Goal: Information Seeking & Learning: Learn about a topic

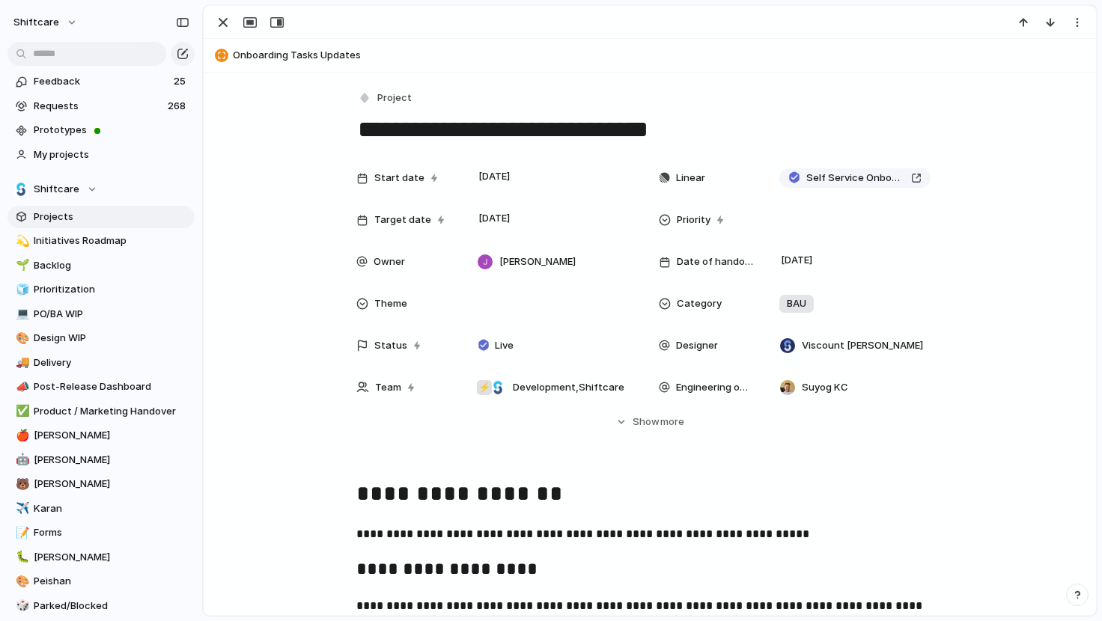
click at [85, 210] on span "Projects" at bounding box center [112, 217] width 156 height 15
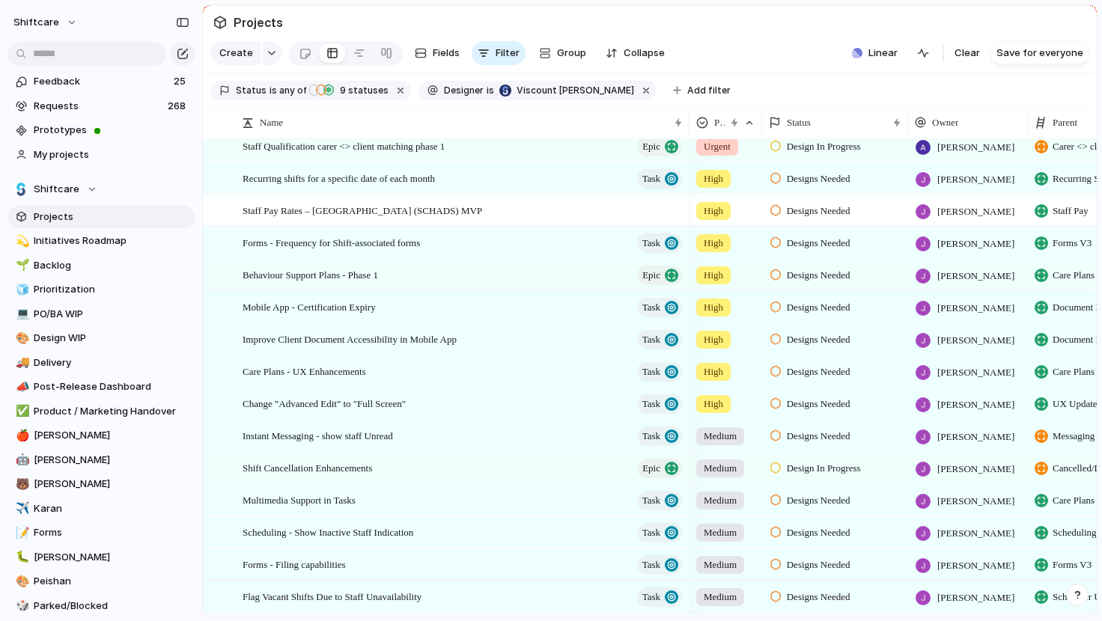
scroll to position [10, 0]
click at [372, 476] on span "Shift Cancellation Enhancements" at bounding box center [307, 467] width 129 height 17
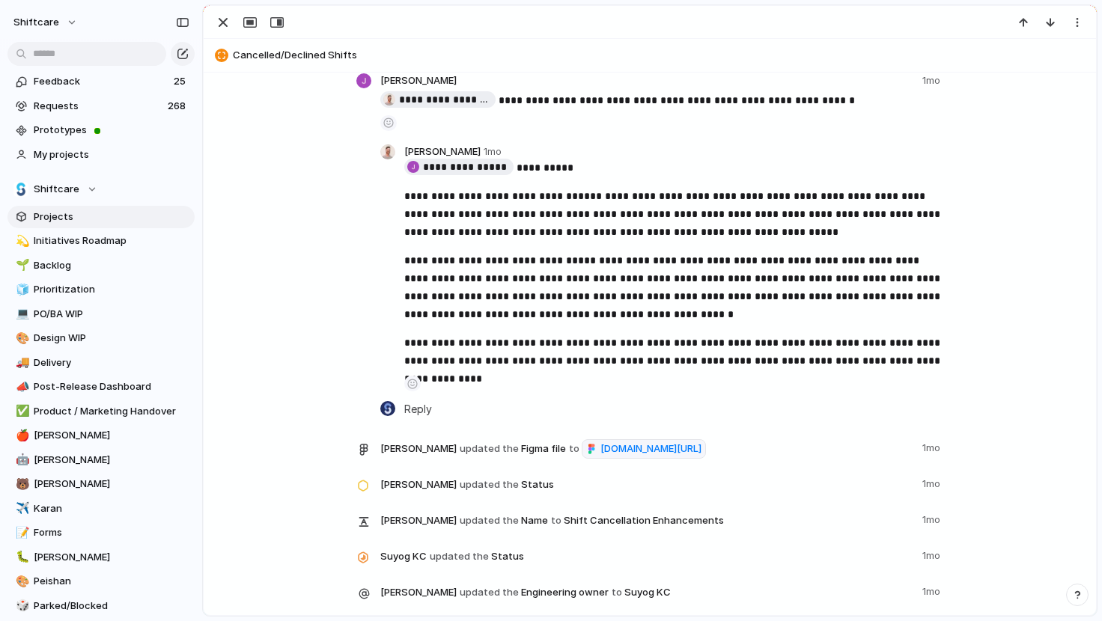
scroll to position [4380, 0]
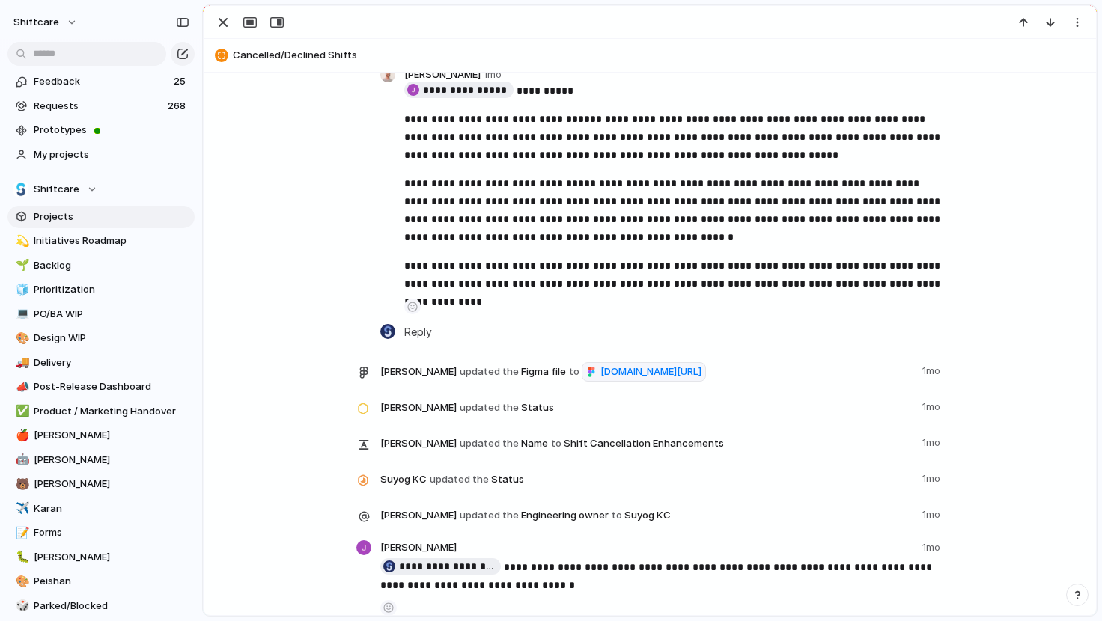
click at [362, 415] on div at bounding box center [363, 408] width 10 height 13
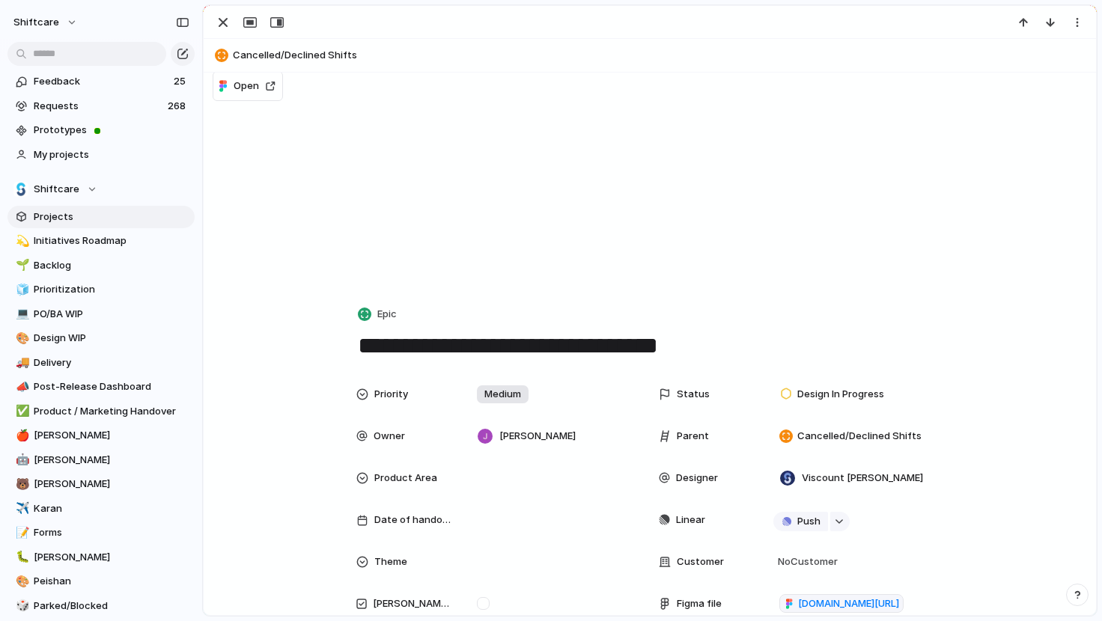
scroll to position [0, 0]
click at [856, 389] on span "Design In Progress" at bounding box center [840, 394] width 87 height 15
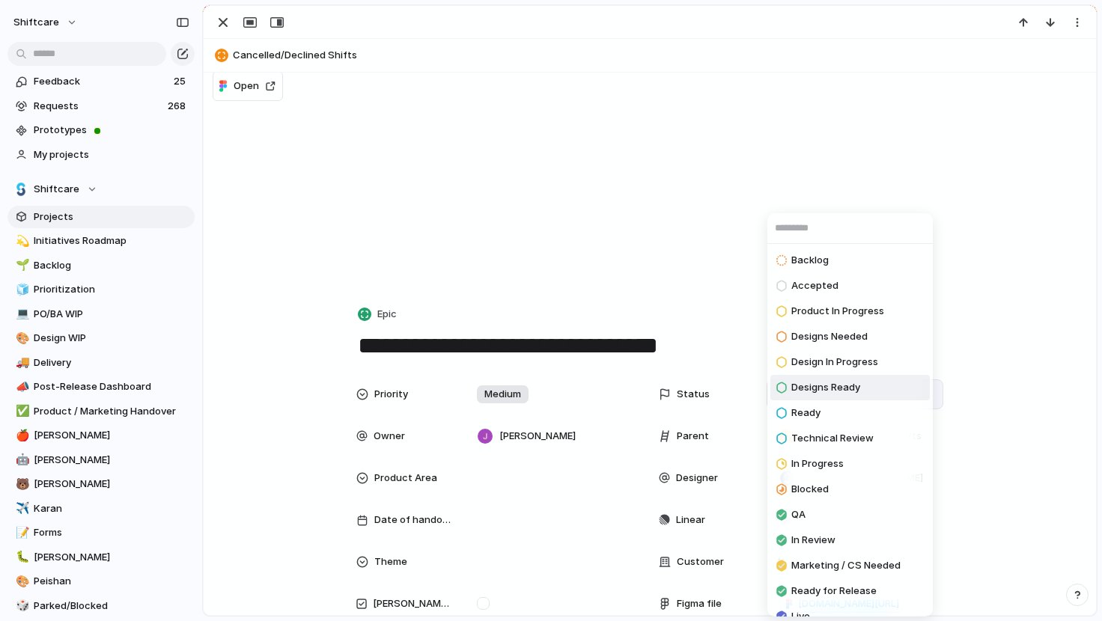
click at [872, 382] on li "Designs Ready" at bounding box center [849, 387] width 159 height 25
